Goal: Information Seeking & Learning: Learn about a topic

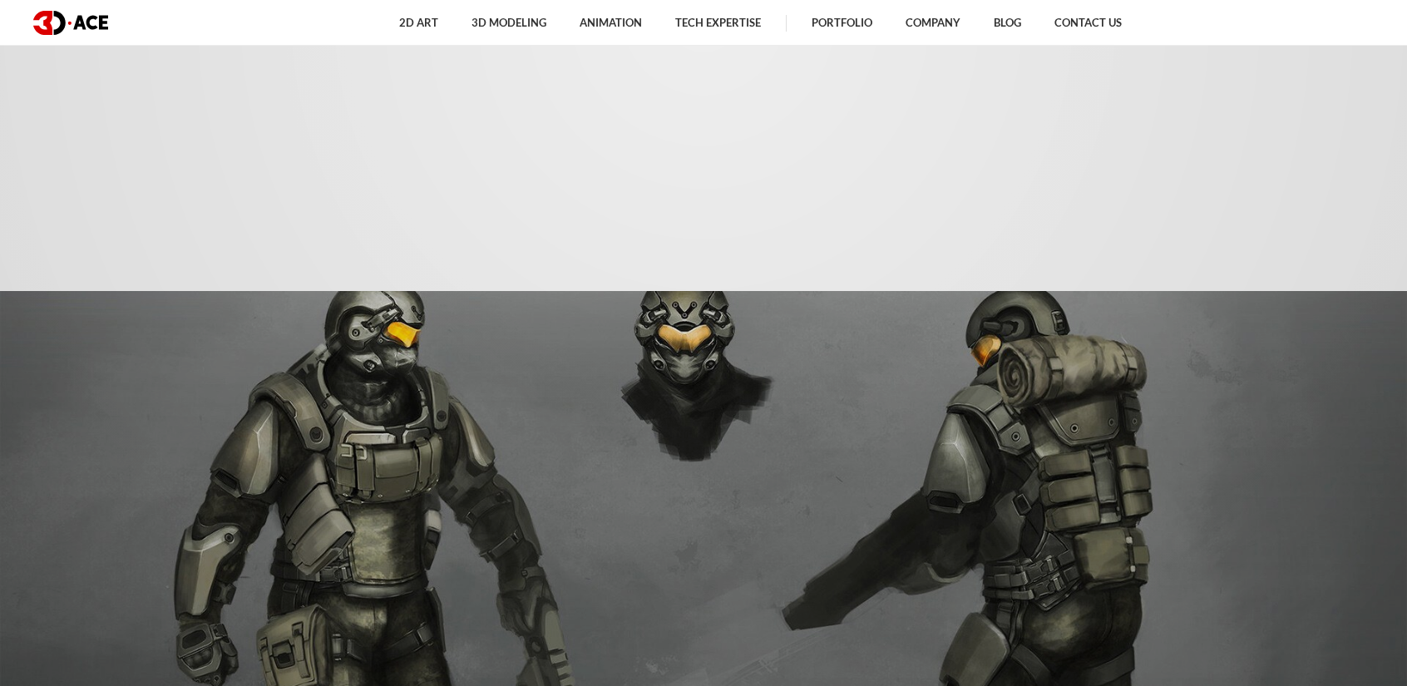
scroll to position [1139, 0]
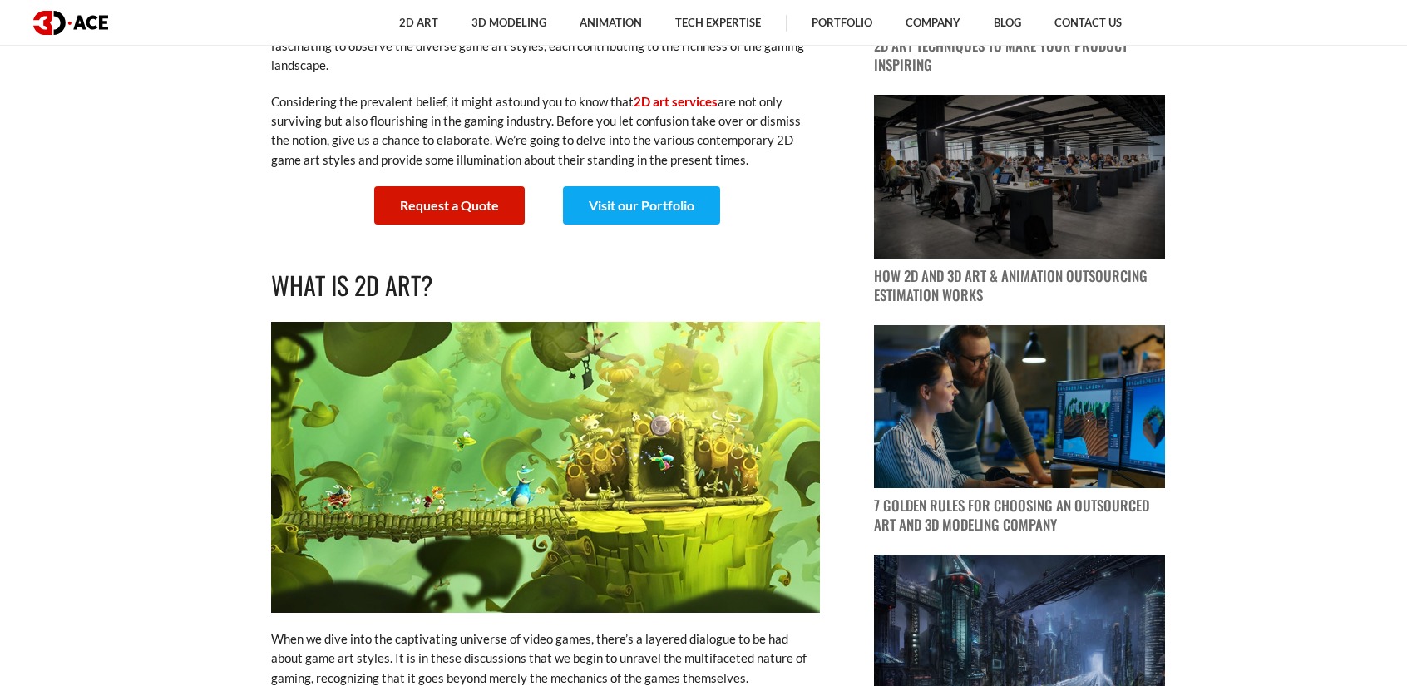
drag, startPoint x: 0, startPoint y: 0, endPoint x: 892, endPoint y: 598, distance: 1073.5
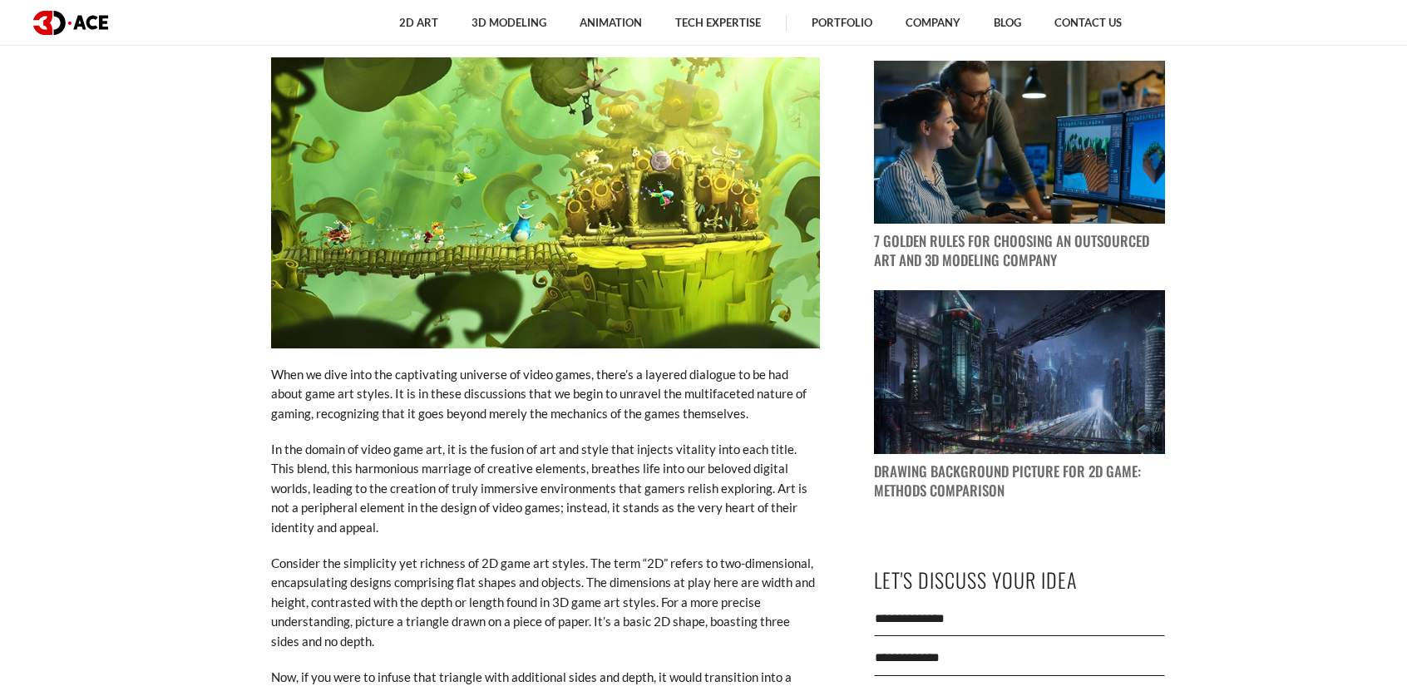
scroll to position [1472, 0]
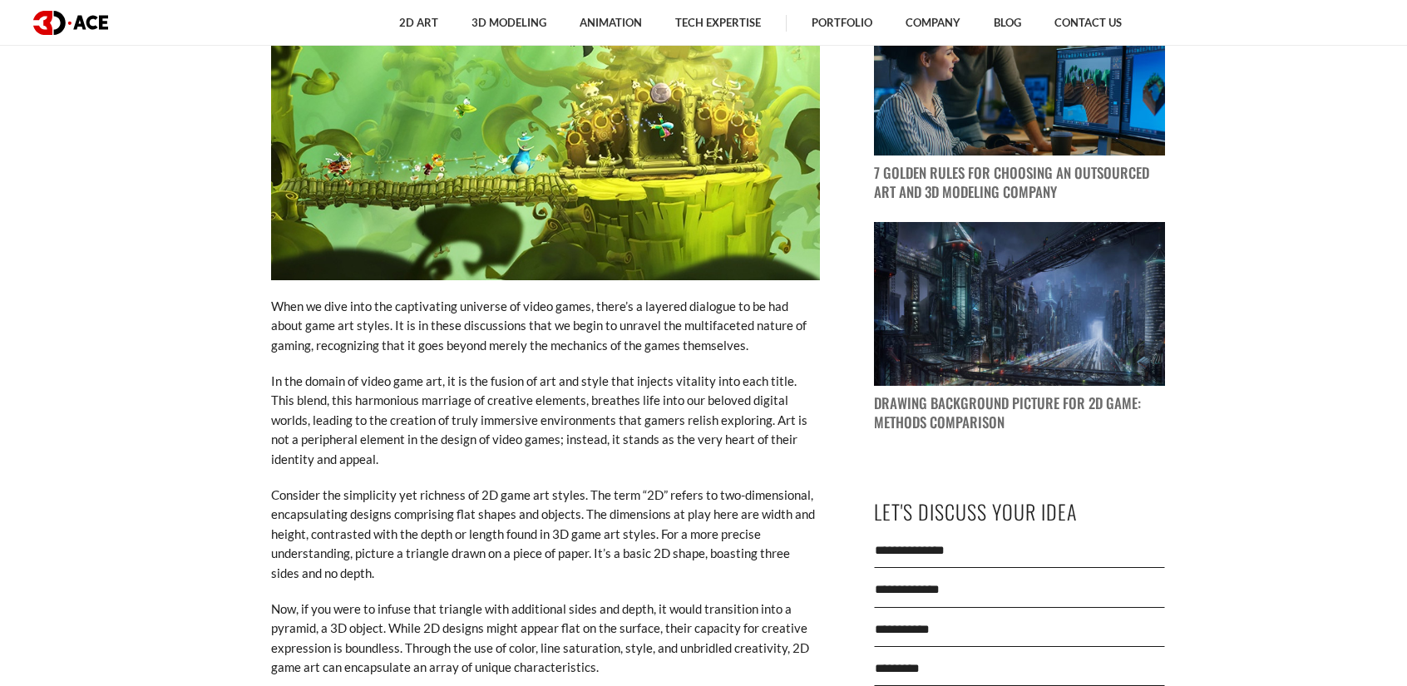
click at [818, 329] on p "When we dive into the captivating universe of video games, there’s a layered di…" at bounding box center [545, 326] width 549 height 58
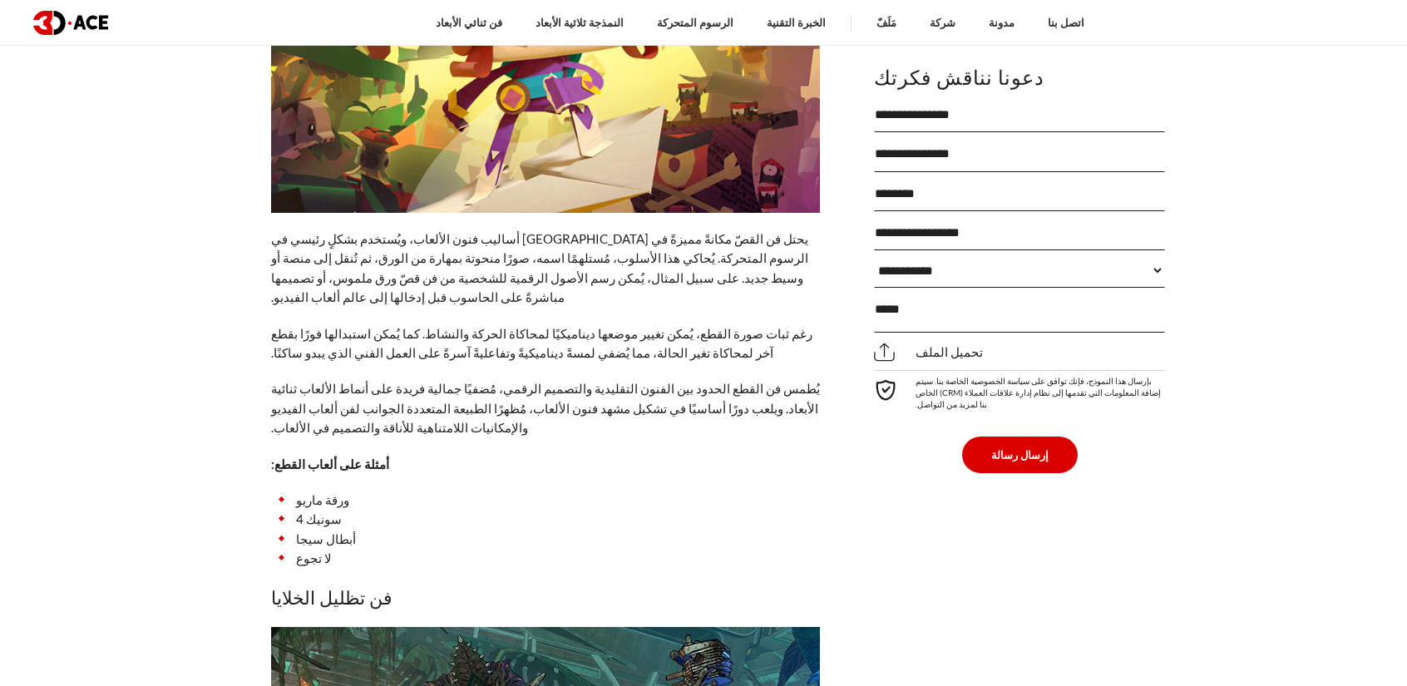
scroll to position [5427, 0]
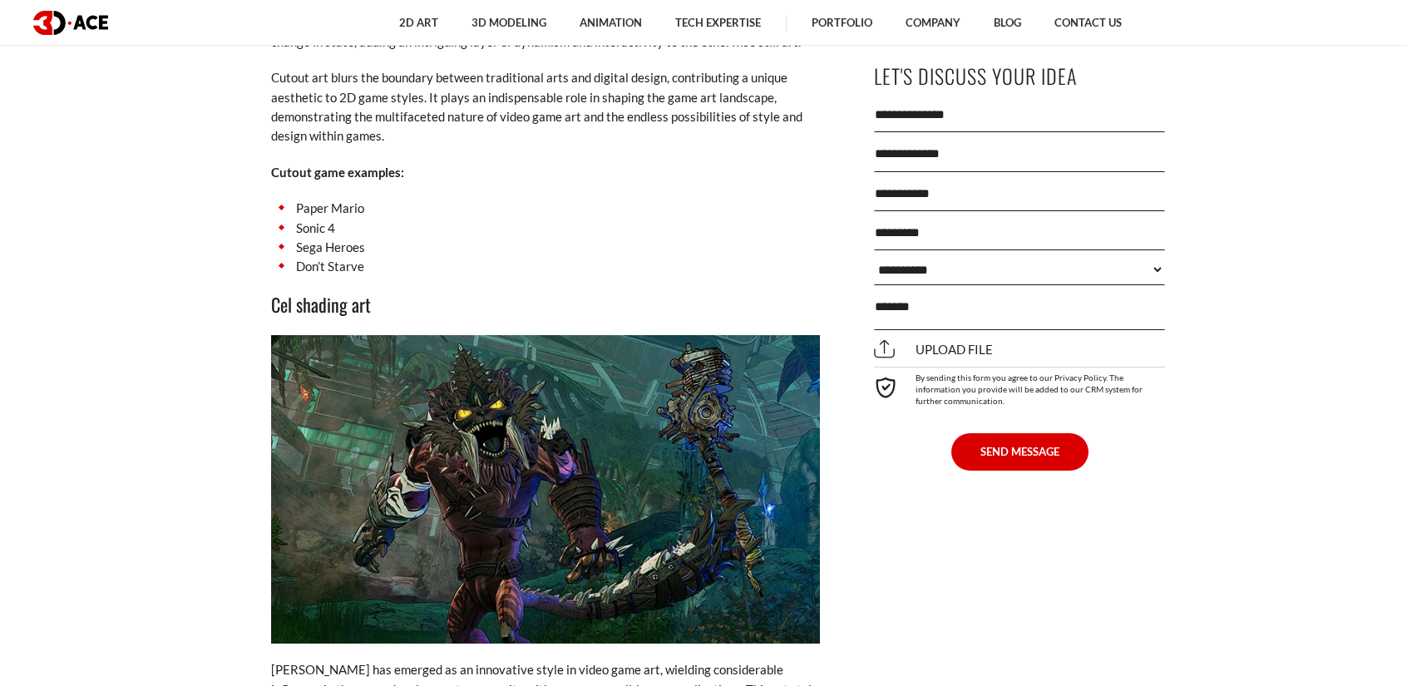
click at [329, 319] on h3 "Cel shading art" at bounding box center [545, 304] width 549 height 28
copy div "Cel shading art"
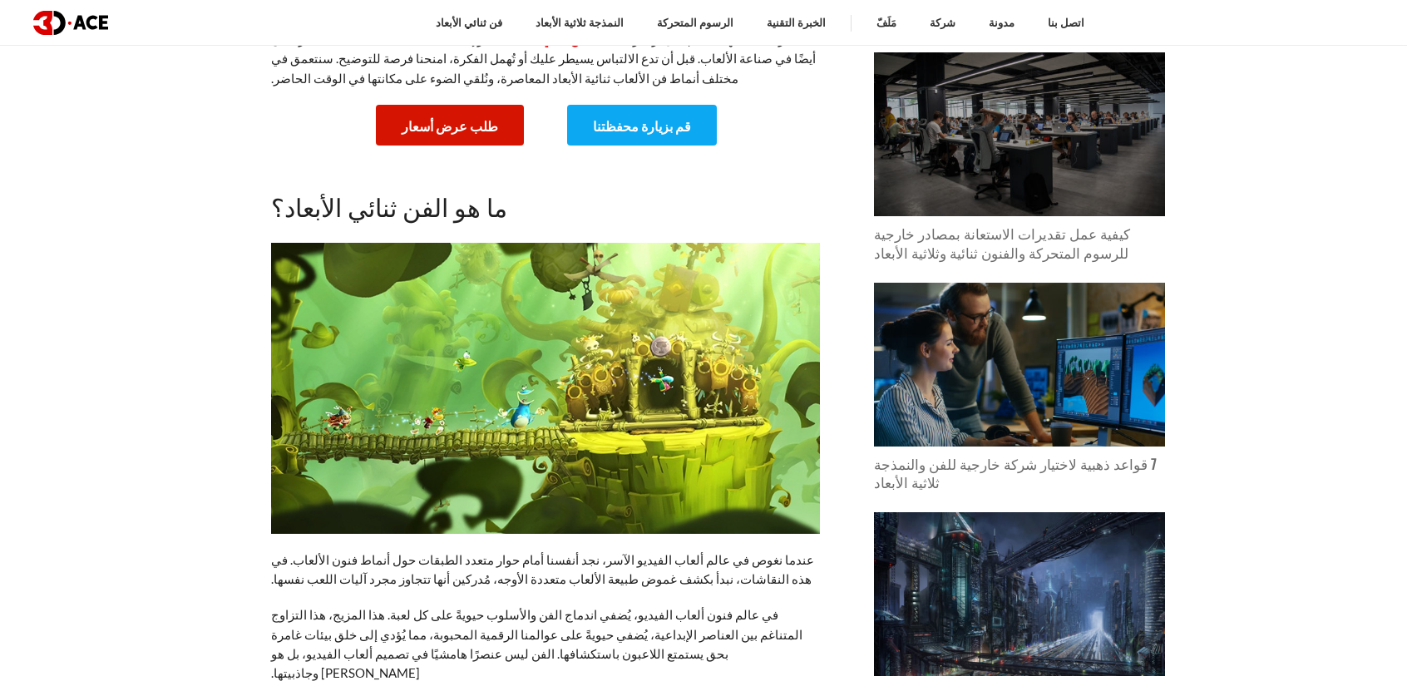
scroll to position [1169, 0]
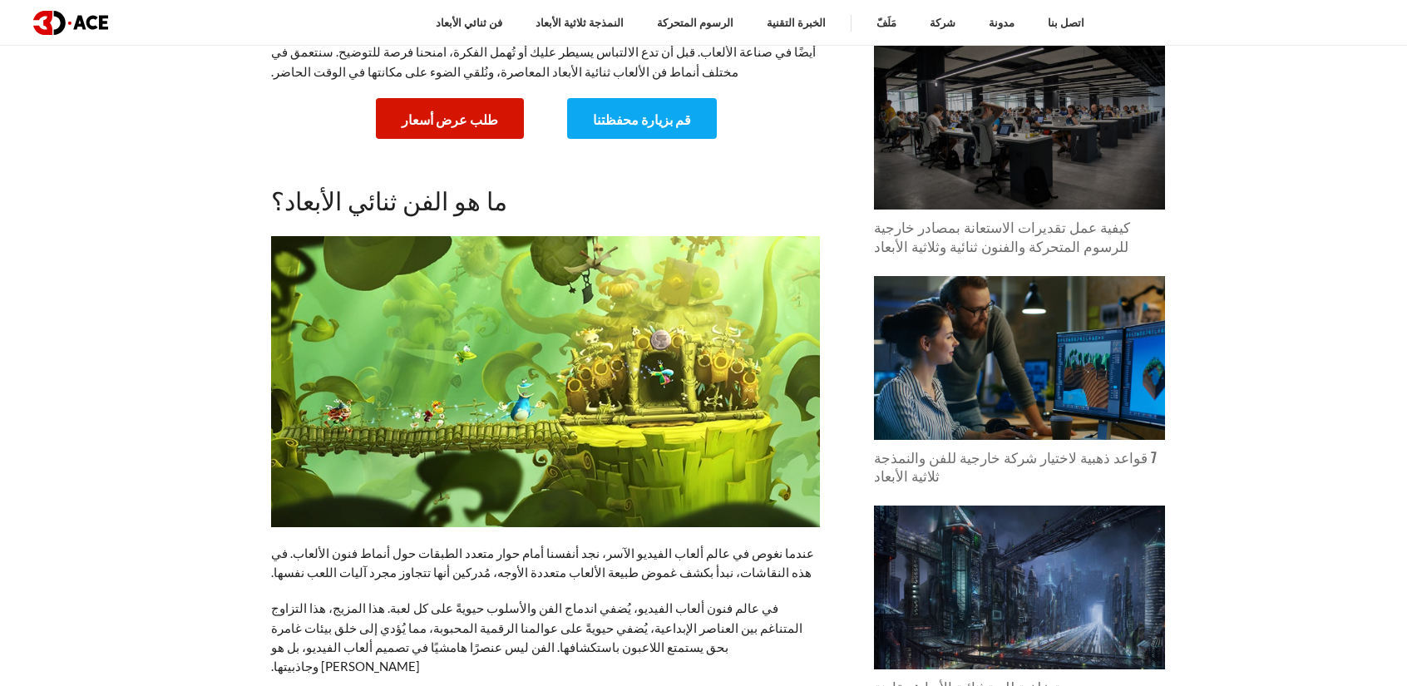
click at [492, 373] on img at bounding box center [545, 381] width 549 height 291
click at [300, 253] on img at bounding box center [545, 381] width 549 height 291
